Goal: Information Seeking & Learning: Learn about a topic

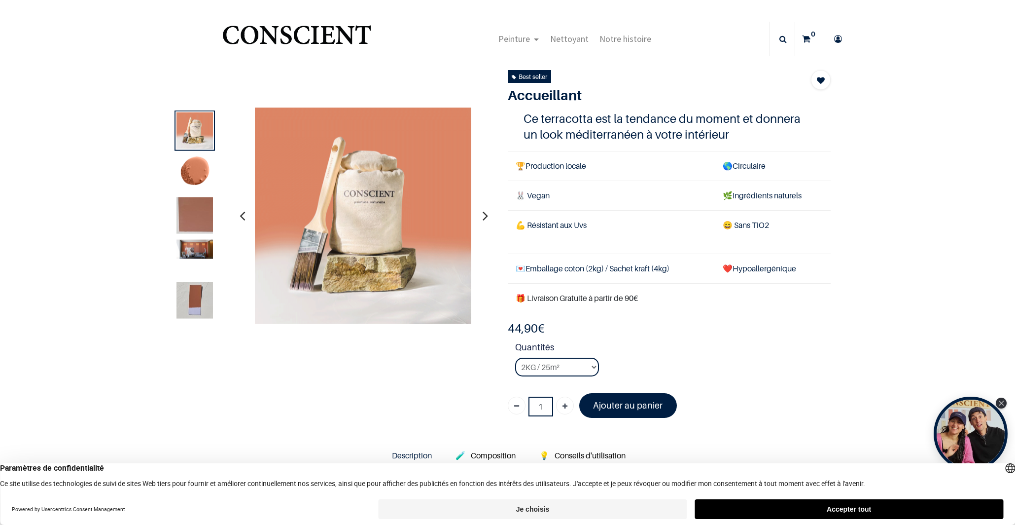
click at [204, 129] on img at bounding box center [195, 130] width 36 height 36
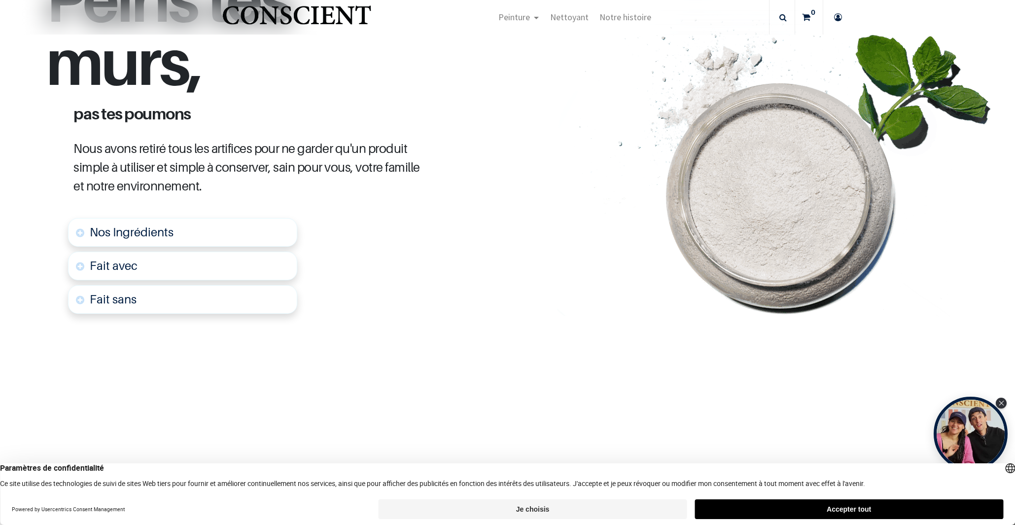
scroll to position [491, 0]
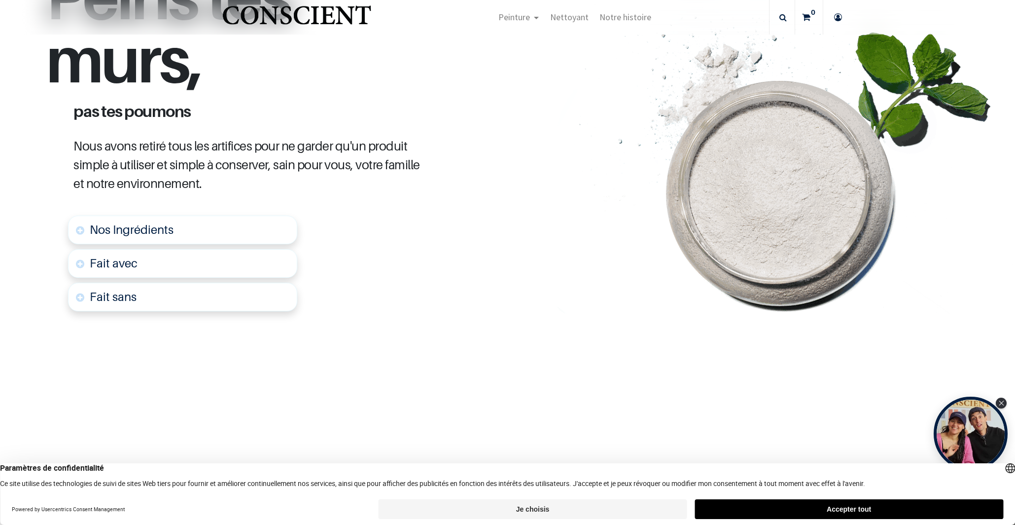
click at [88, 229] on link "Nos Ingrédients" at bounding box center [182, 229] width 229 height 29
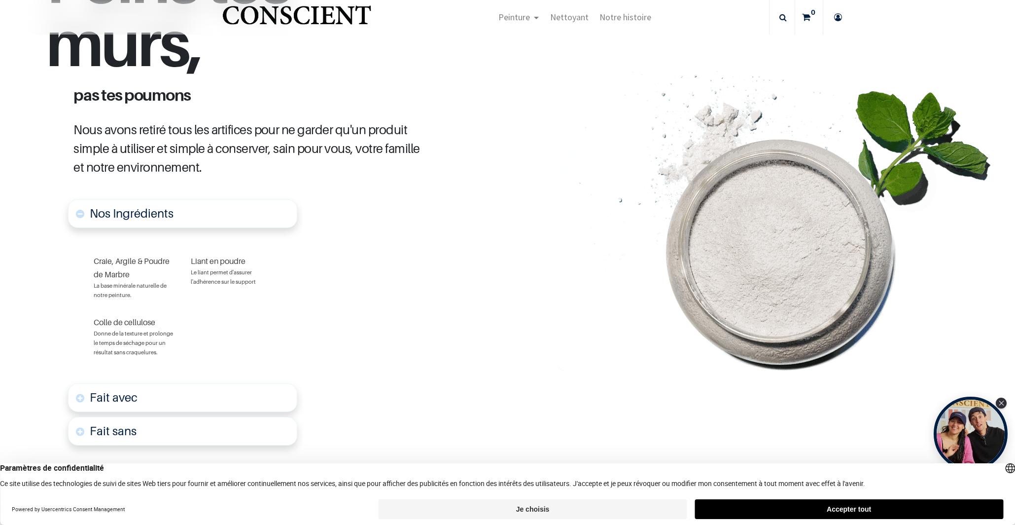
scroll to position [212, 0]
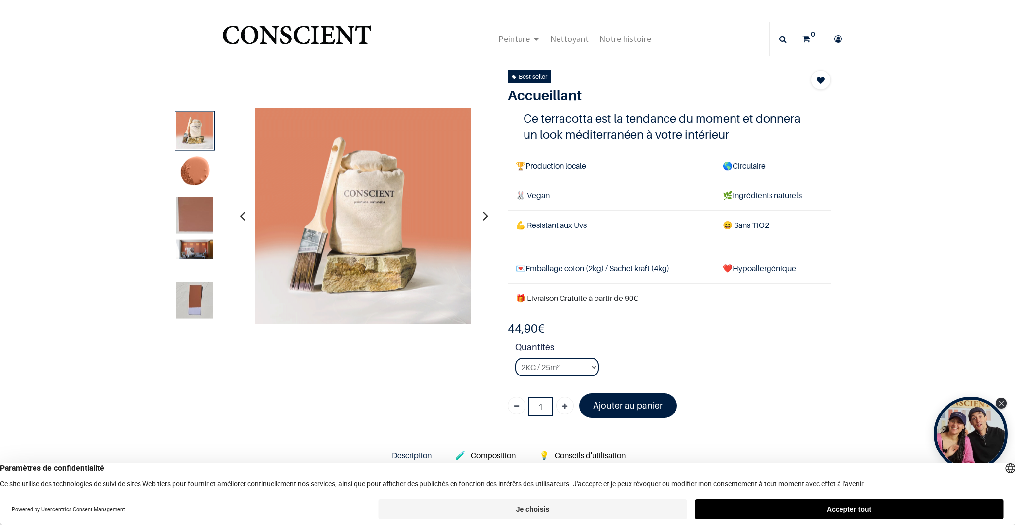
click at [199, 175] on img at bounding box center [195, 172] width 36 height 36
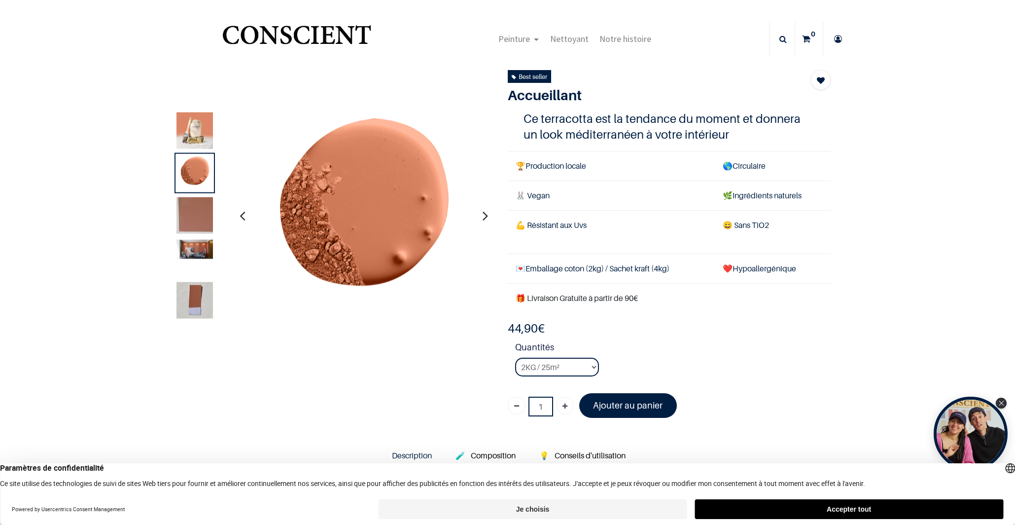
click at [198, 210] on img at bounding box center [195, 215] width 36 height 36
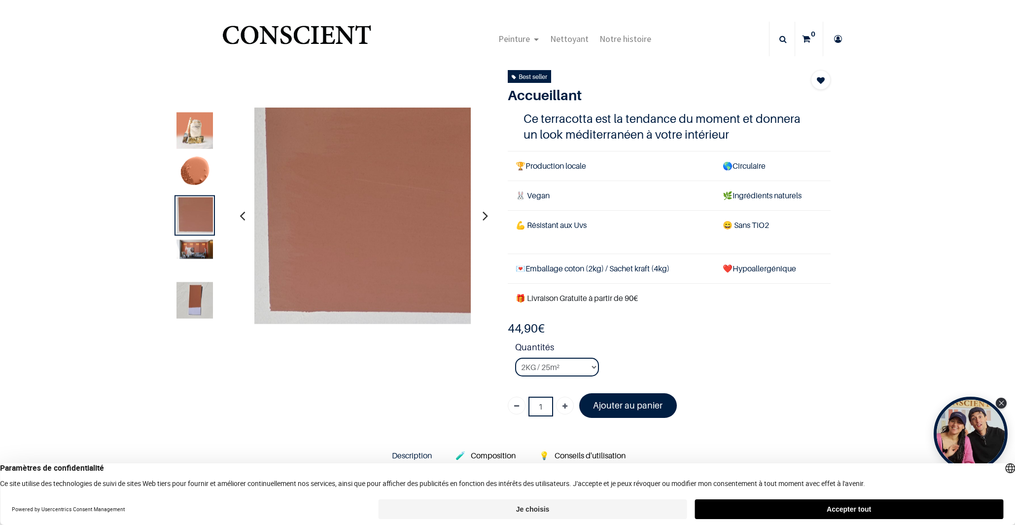
click at [198, 253] on img at bounding box center [195, 248] width 36 height 19
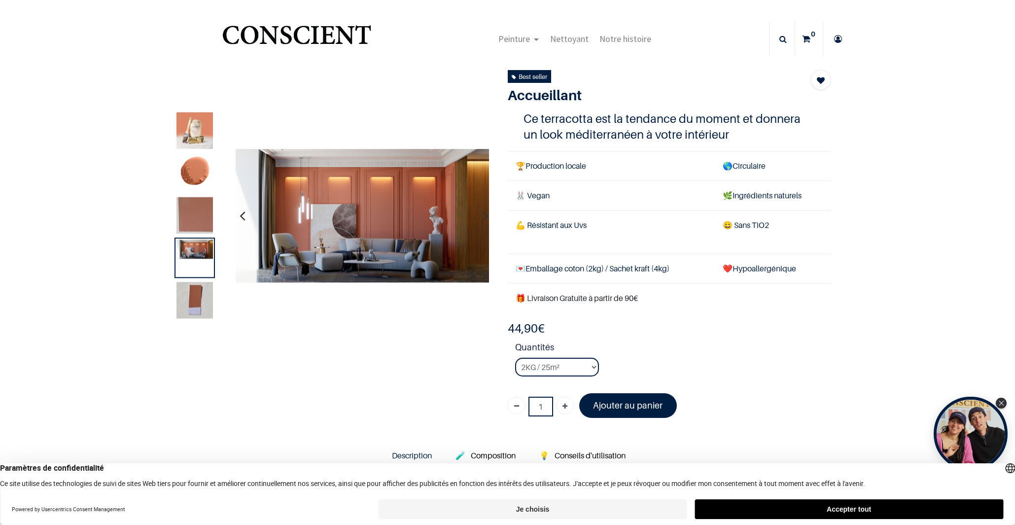
click at [191, 294] on img at bounding box center [195, 300] width 36 height 36
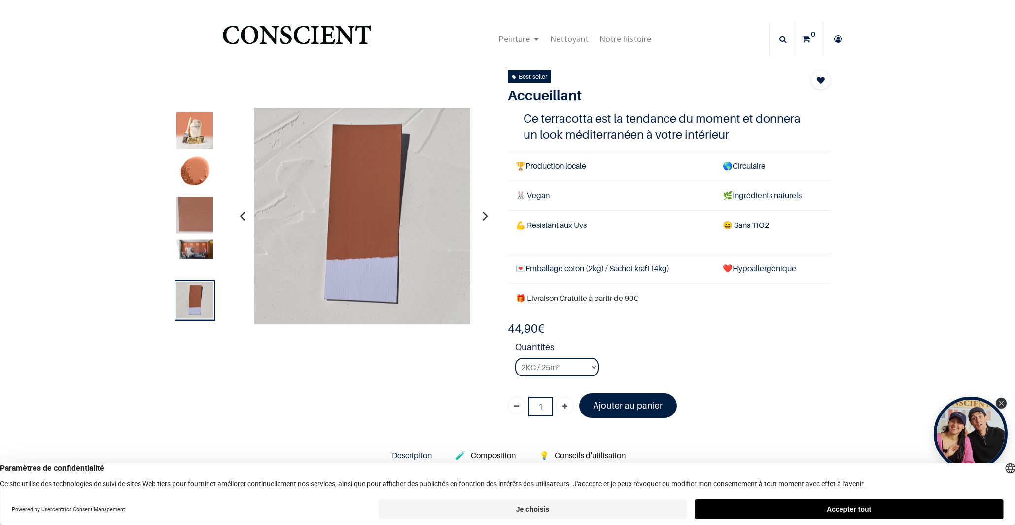
click at [186, 127] on img at bounding box center [195, 130] width 36 height 36
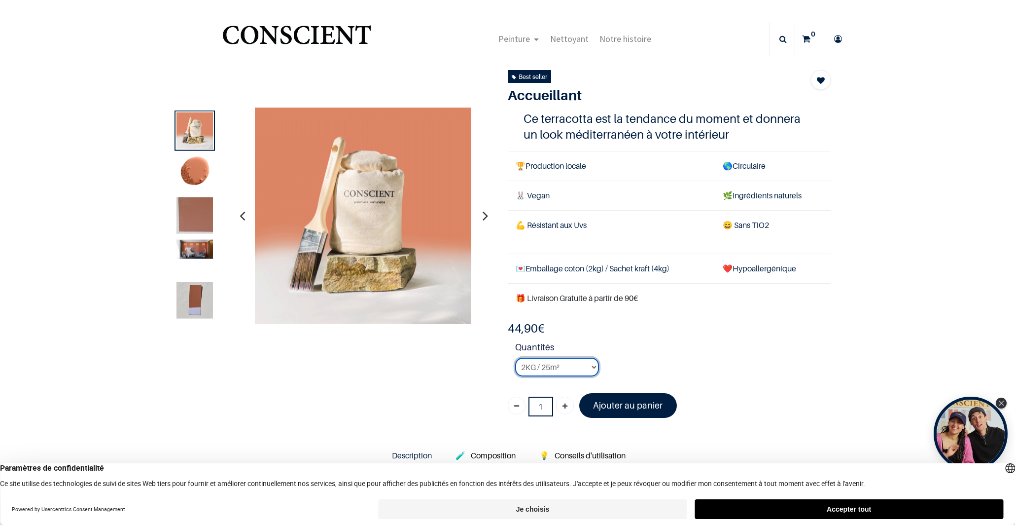
select select "95"
click option "8KG / 100m²" at bounding box center [0, 0] width 0 height 0
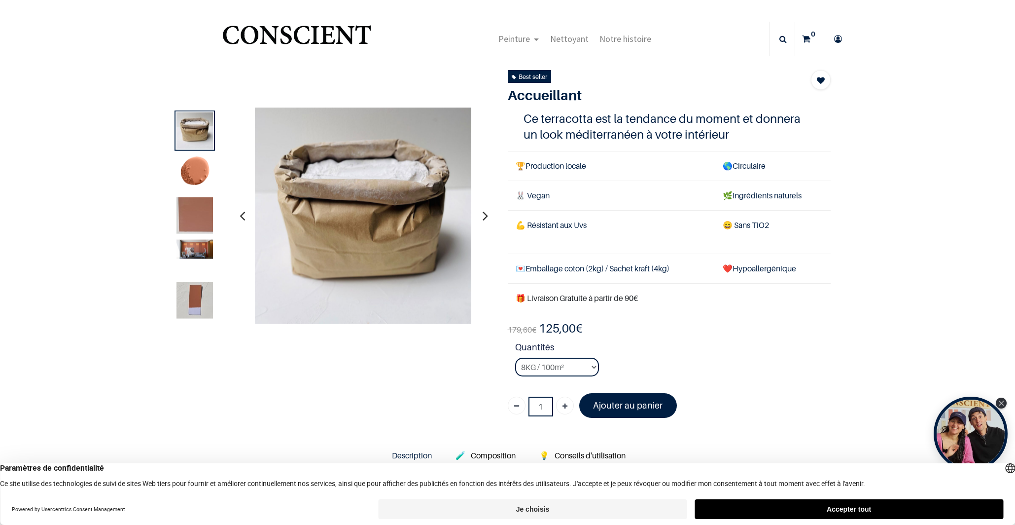
click at [196, 241] on img at bounding box center [195, 248] width 36 height 19
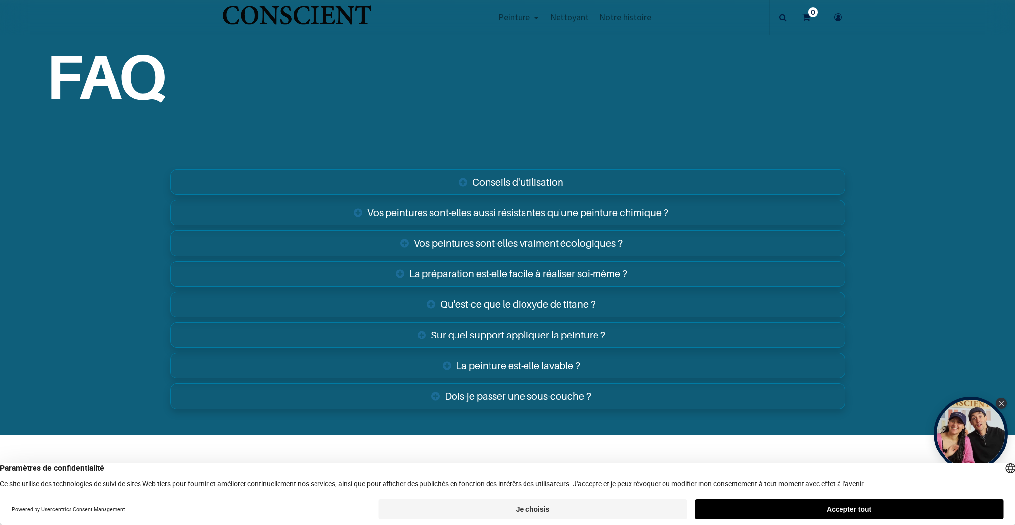
scroll to position [1844, 0]
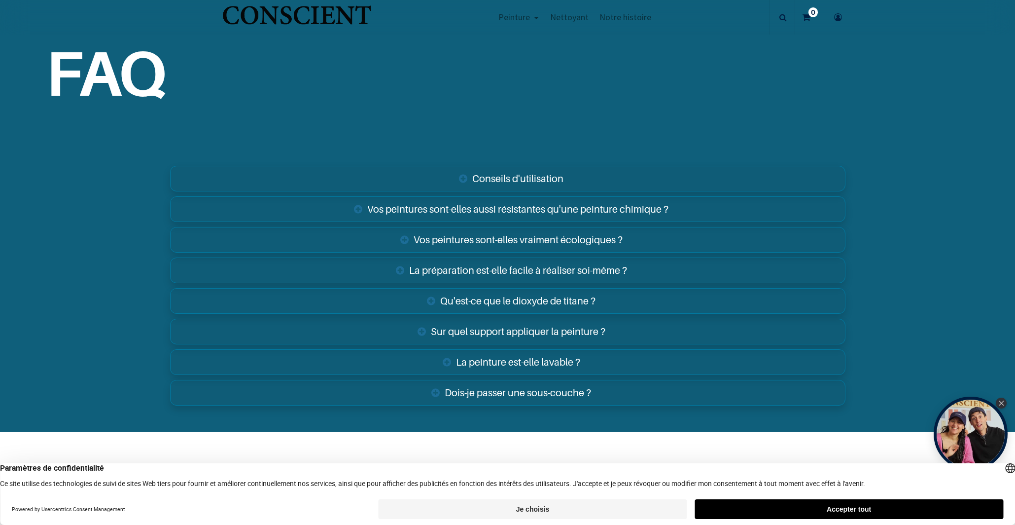
click at [514, 242] on link "Vos peintures sont-elles vraiment écologiques ?" at bounding box center [508, 240] width 676 height 26
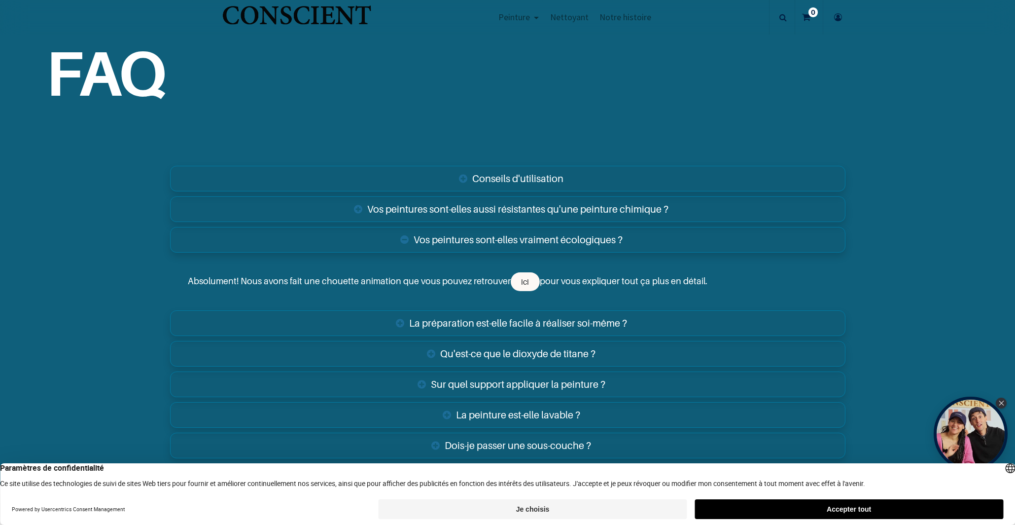
click at [482, 213] on link "Vos peintures sont-elles aussi résistantes qu'une peinture chimique ?" at bounding box center [508, 209] width 676 height 26
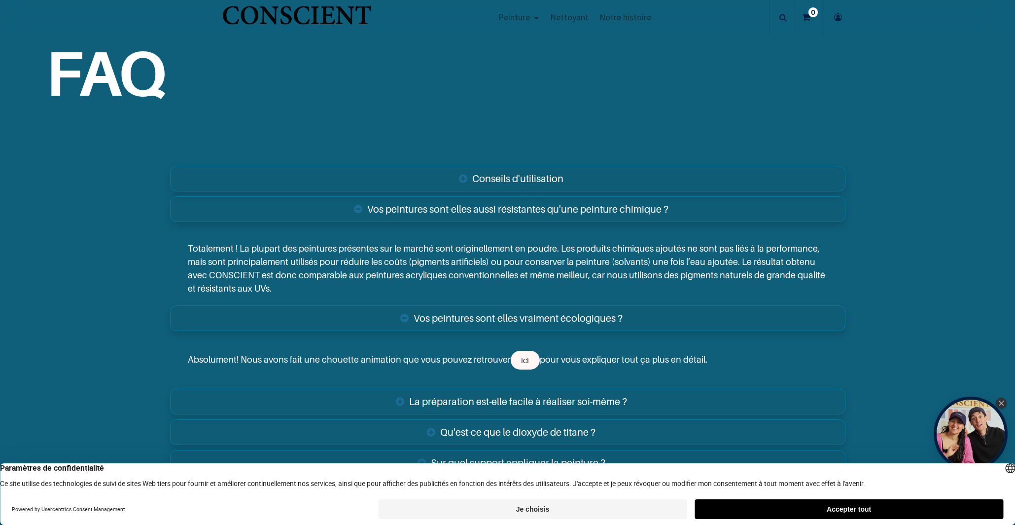
click at [468, 320] on link "Vos peintures sont-elles vraiment écologiques ?" at bounding box center [508, 318] width 676 height 26
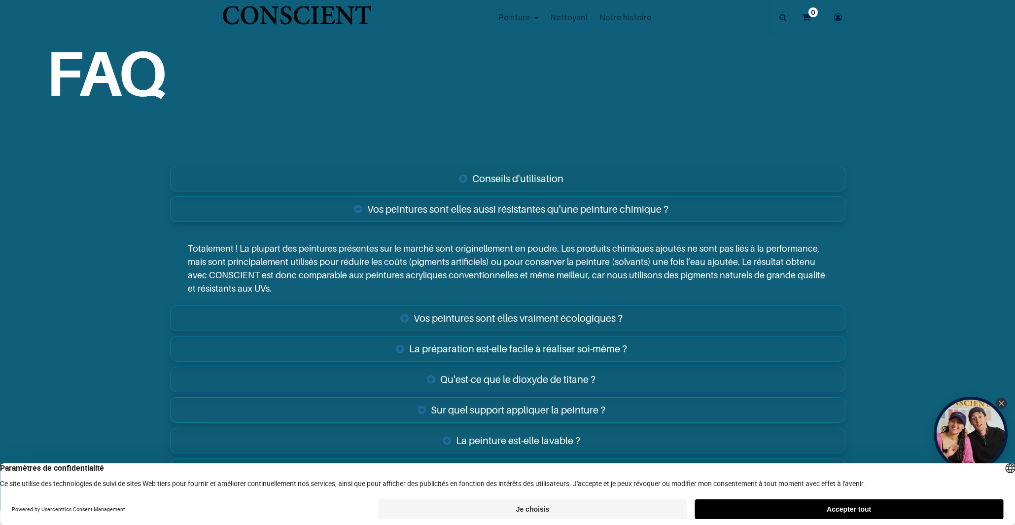
click at [462, 346] on link "La préparation est-elle facile à réaliser soi-même ?" at bounding box center [508, 349] width 676 height 26
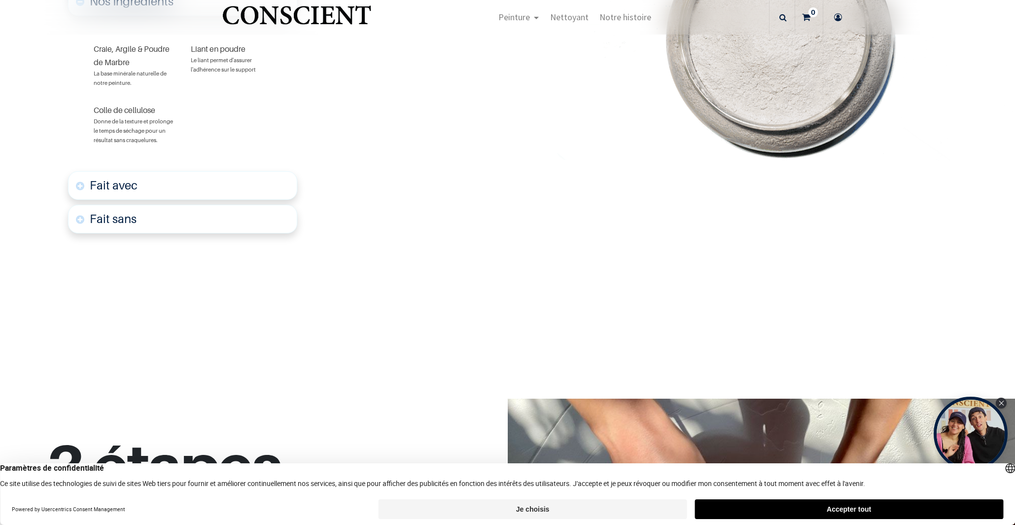
scroll to position [149, 0]
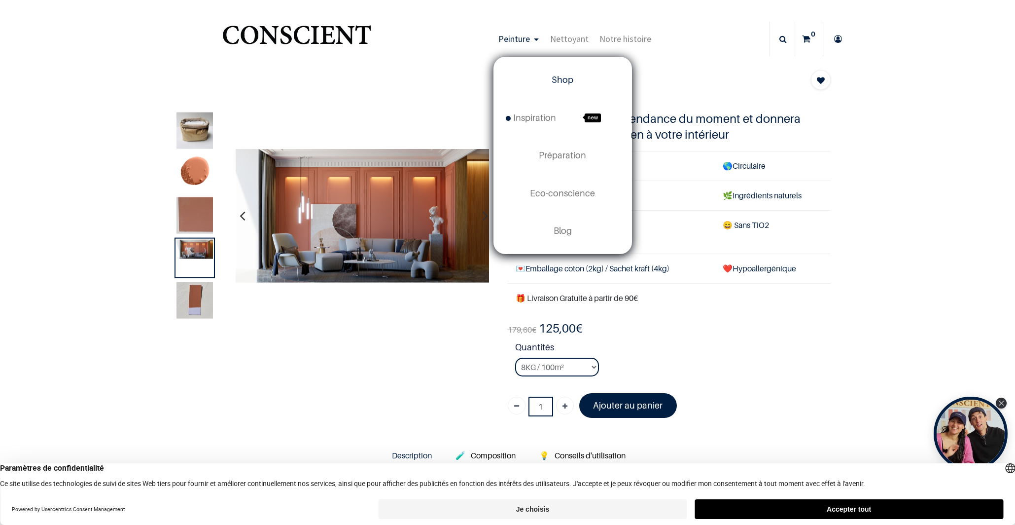
click at [556, 80] on span "Shop" at bounding box center [563, 79] width 22 height 10
click at [559, 81] on span "Shop" at bounding box center [563, 79] width 22 height 10
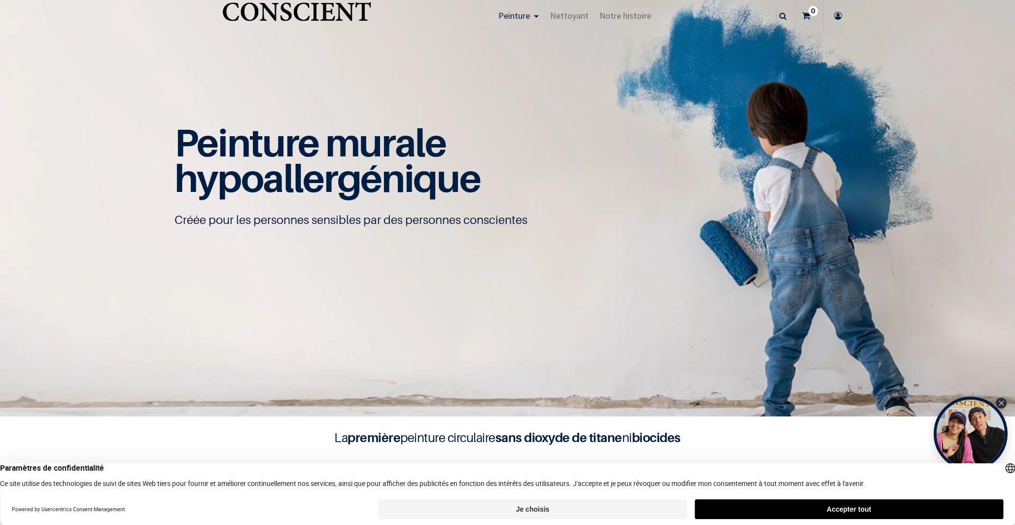
scroll to position [60, 0]
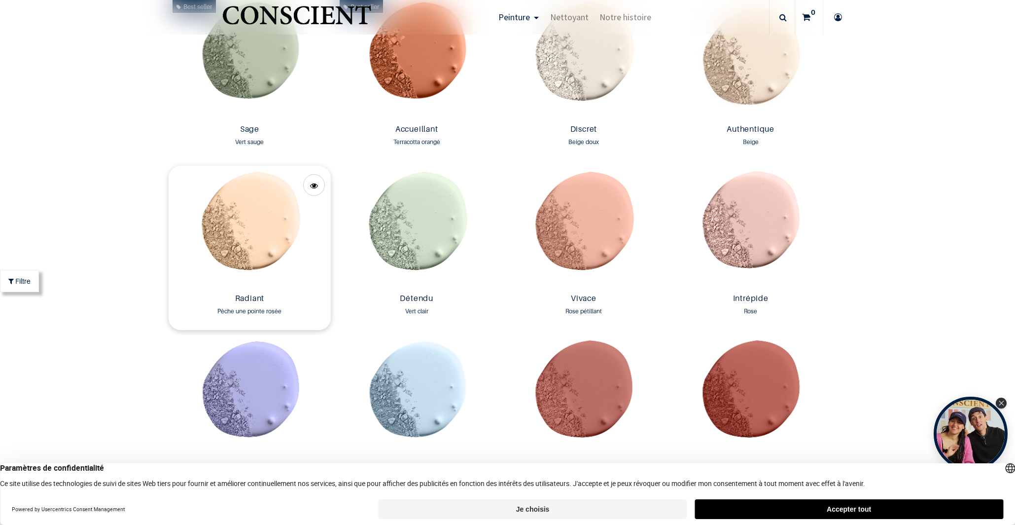
scroll to position [1004, 0]
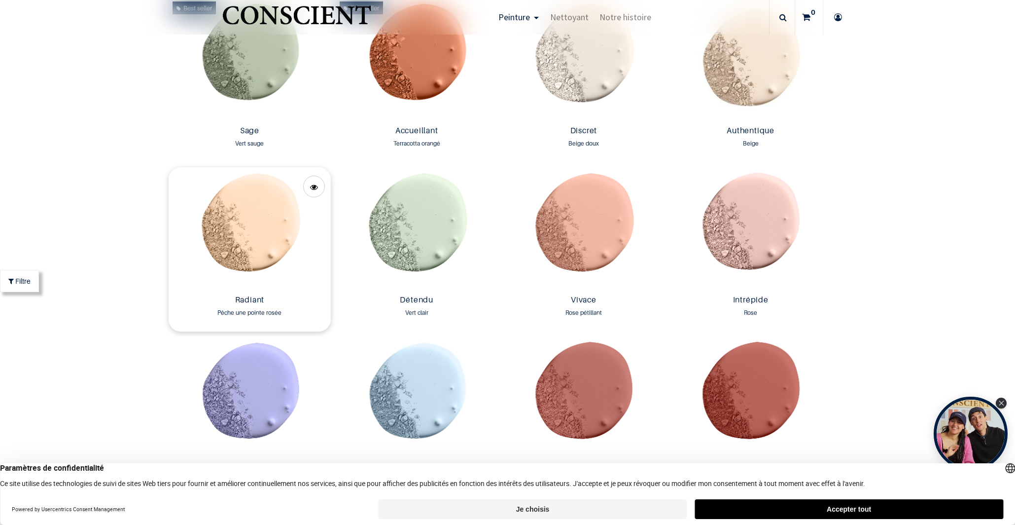
click at [257, 234] on img at bounding box center [250, 229] width 162 height 124
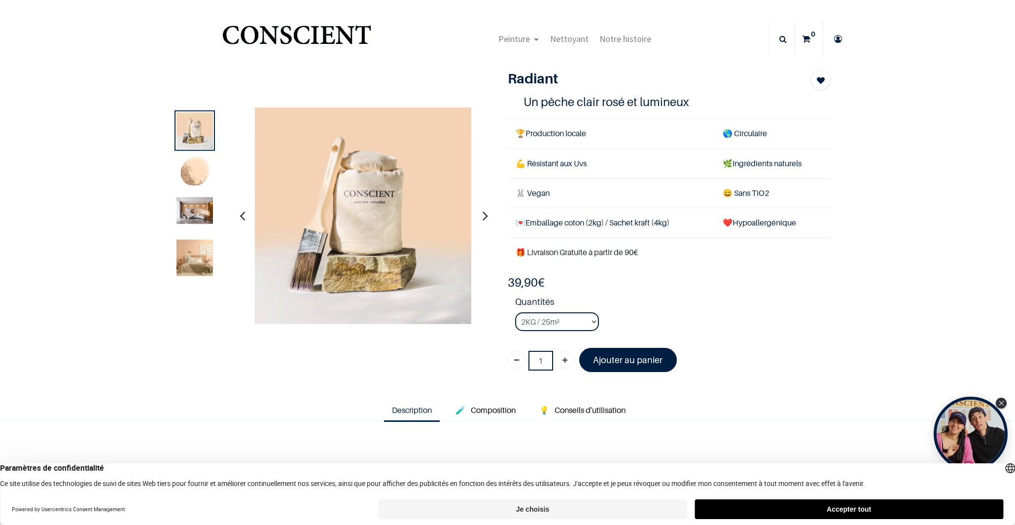
click at [207, 257] on img at bounding box center [195, 257] width 36 height 36
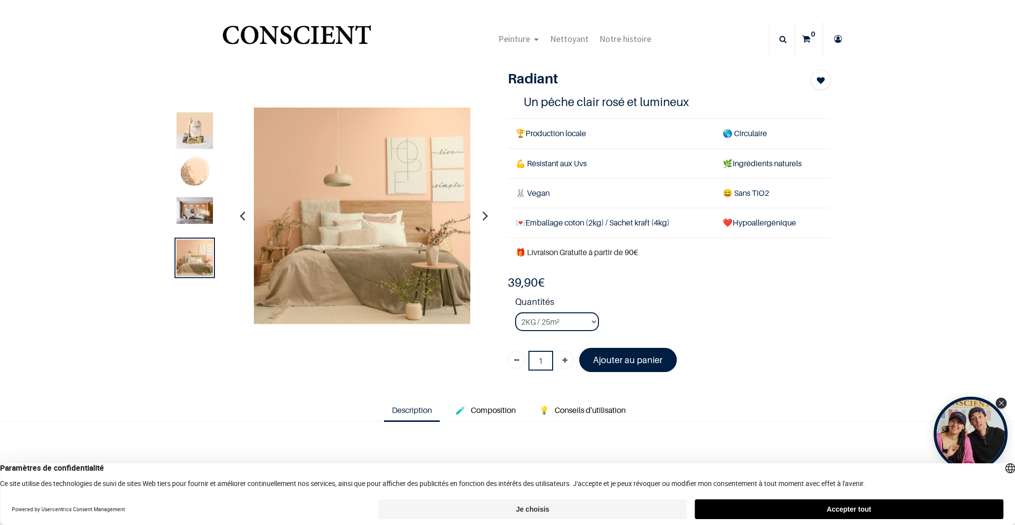
click at [205, 215] on img at bounding box center [195, 210] width 36 height 27
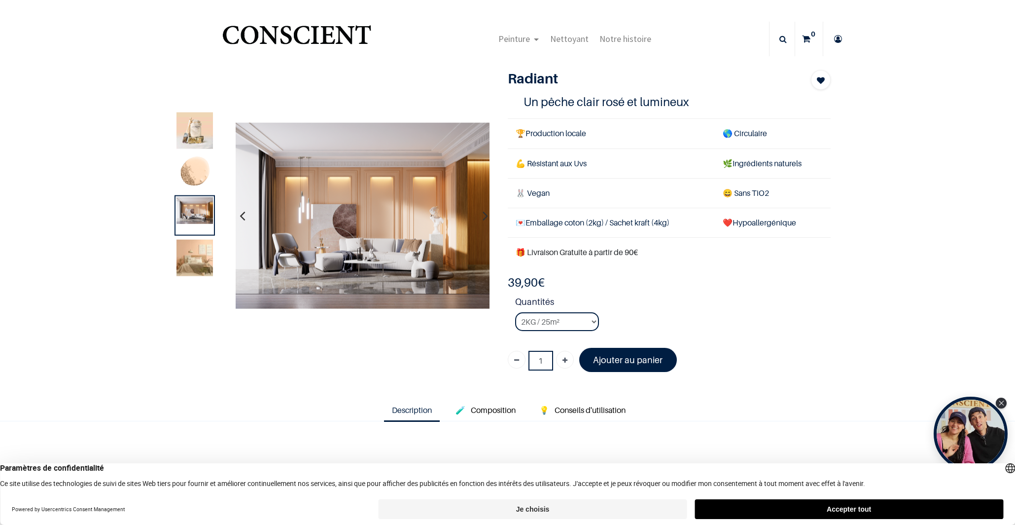
click at [206, 133] on img at bounding box center [195, 130] width 36 height 36
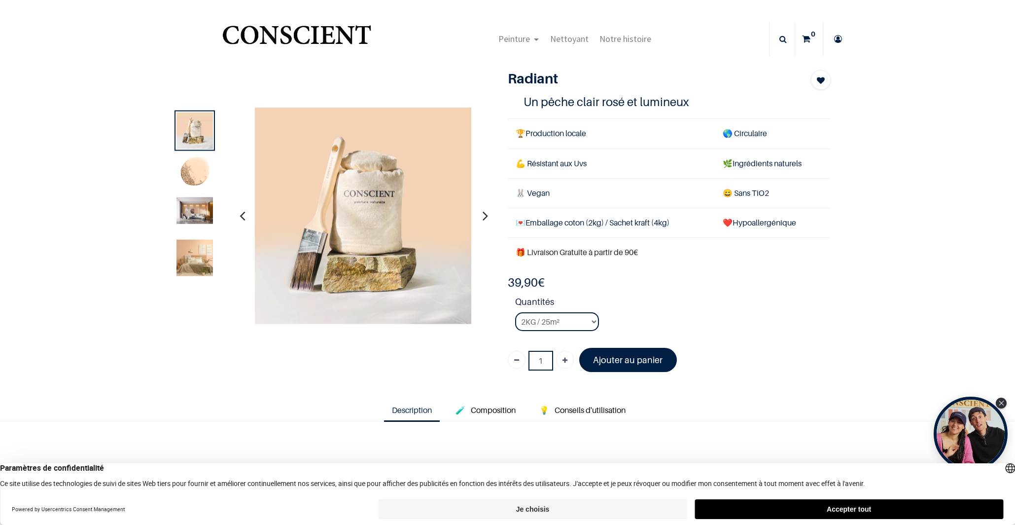
click at [205, 261] on img at bounding box center [195, 257] width 36 height 36
